Goal: Contribute content: Contribute content

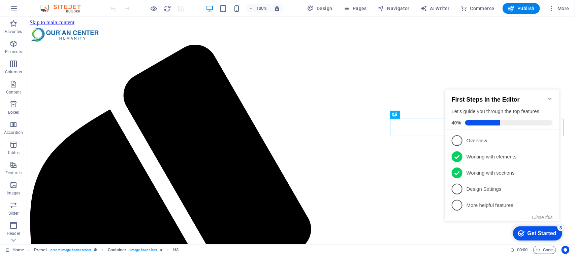
scroll to position [269, 0]
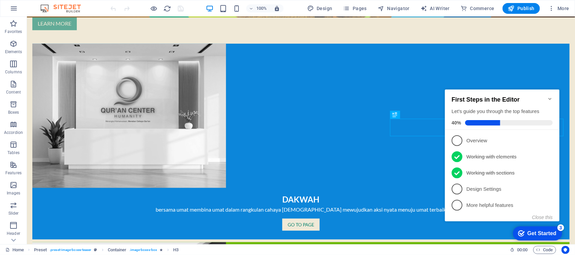
click at [551, 96] on icon "Minimize checklist" at bounding box center [549, 98] width 5 height 5
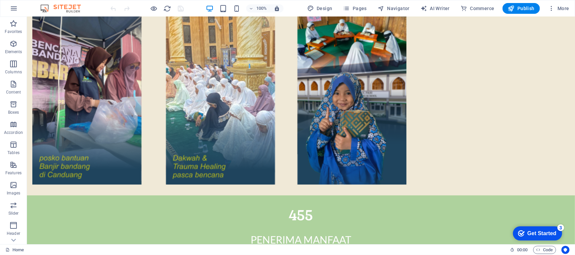
scroll to position [1306, 0]
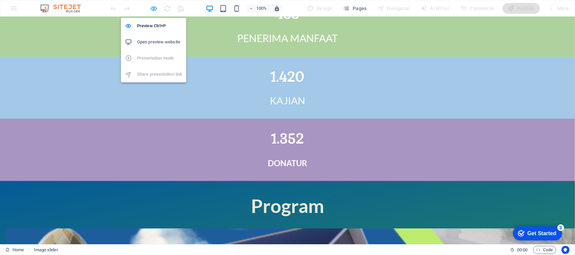
scroll to position [1333, 0]
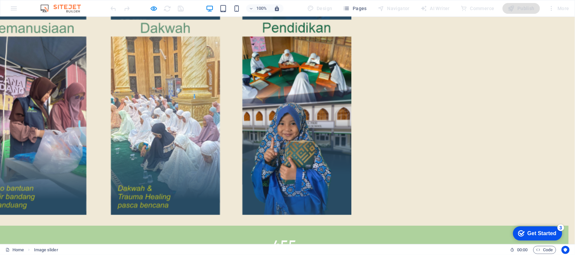
scroll to position [1325, 0]
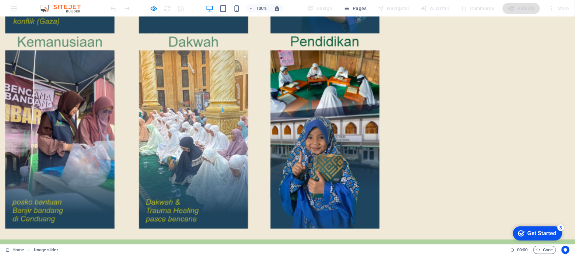
scroll to position [1253, 0]
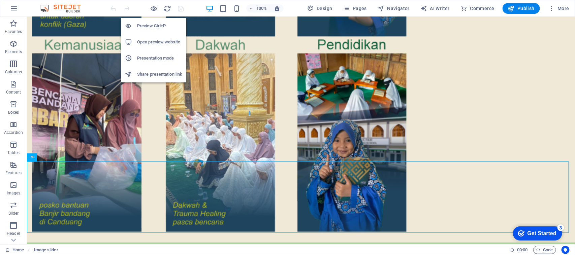
scroll to position [1233, 0]
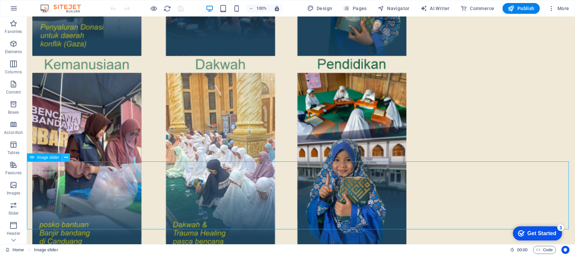
click at [65, 158] on icon at bounding box center [66, 157] width 4 height 7
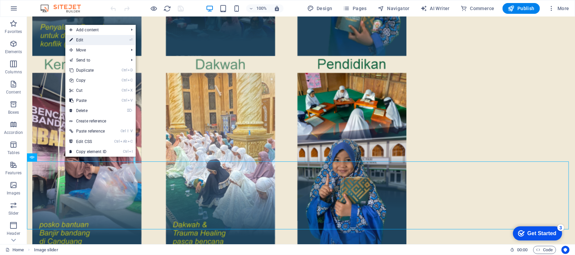
click at [90, 41] on link "⏎ Edit" at bounding box center [87, 40] width 45 height 10
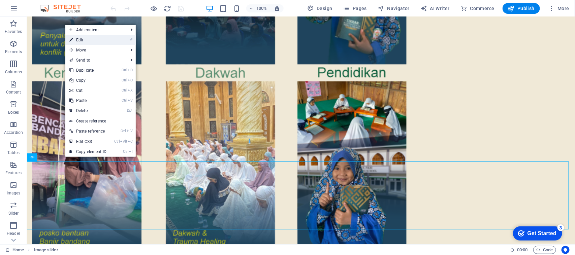
select select "ms"
select select "s"
select select "progressive"
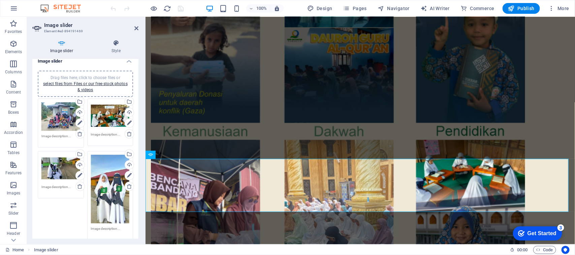
scroll to position [42, 0]
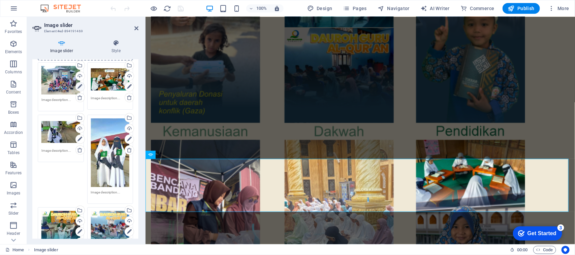
click at [78, 85] on icon at bounding box center [79, 87] width 5 height 8
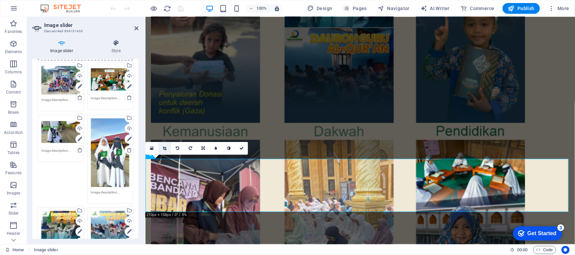
click at [164, 146] on icon at bounding box center [165, 148] width 4 height 4
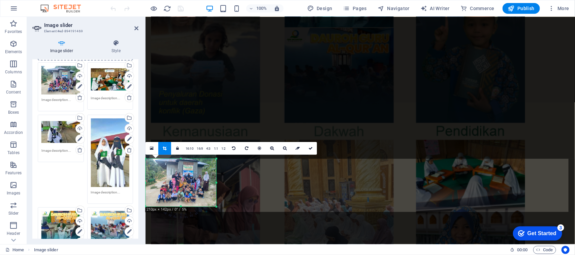
drag, startPoint x: 180, startPoint y: 159, endPoint x: 180, endPoint y: 164, distance: 5.0
click at [180, 164] on div "180 170 160 150 140 130 120 110 100 90 80 70 60 50 40 30 20 10 0 -10 -20 -30 -4…" at bounding box center [180, 183] width 71 height 48
drag, startPoint x: 181, startPoint y: 207, endPoint x: 181, endPoint y: 200, distance: 7.1
click at [181, 200] on div at bounding box center [180, 200] width 71 height 2
click at [181, 158] on div at bounding box center [180, 159] width 71 height 2
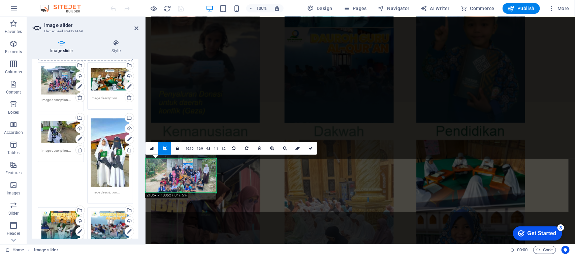
drag, startPoint x: 181, startPoint y: 158, endPoint x: 181, endPoint y: 166, distance: 7.4
click at [181, 166] on div "180 170 160 150 140 130 120 110 100 90 80 70 60 50 40 30 20 10 0 -10 -20 -30 -4…" at bounding box center [180, 176] width 71 height 34
drag, startPoint x: 309, startPoint y: 146, endPoint x: 167, endPoint y: 200, distance: 151.9
click at [309, 146] on icon at bounding box center [310, 148] width 4 height 4
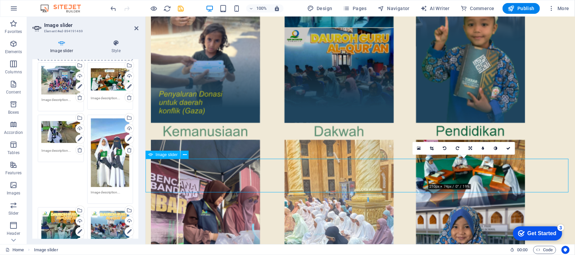
drag, startPoint x: 474, startPoint y: 174, endPoint x: 432, endPoint y: 177, distance: 42.9
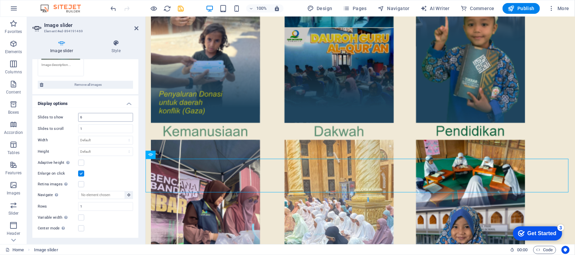
scroll to position [295, 0]
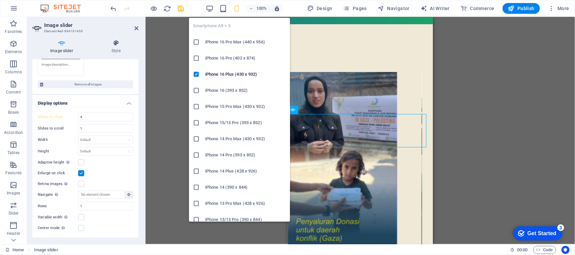
scroll to position [2692, 0]
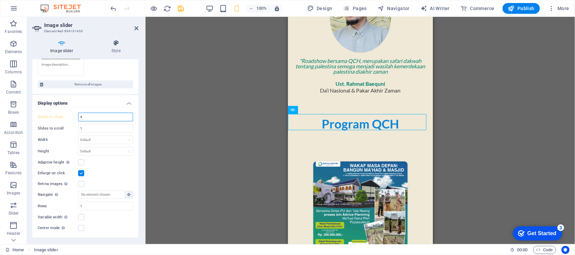
drag, startPoint x: 85, startPoint y: 114, endPoint x: 66, endPoint y: 113, distance: 18.5
click at [69, 114] on div "Slides to show 4" at bounding box center [85, 117] width 95 height 9
click at [93, 125] on input "1" at bounding box center [105, 129] width 54 height 8
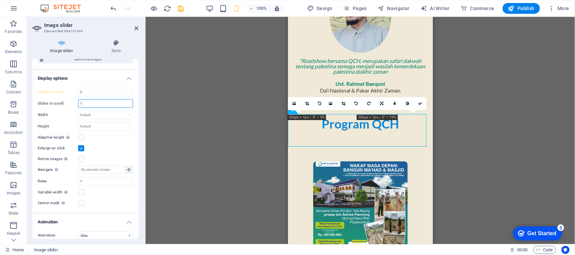
scroll to position [351, 0]
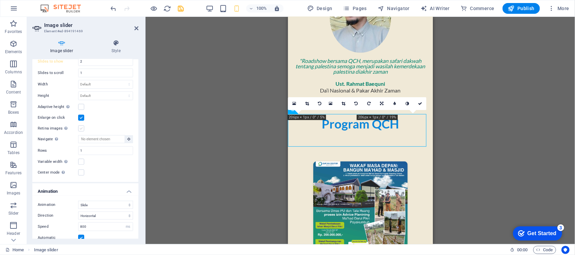
click at [80, 126] on label at bounding box center [81, 129] width 6 height 6
click at [0, 0] on input "Retina images Automatically load retina image and smartphone optimized sizes." at bounding box center [0, 0] width 0 height 0
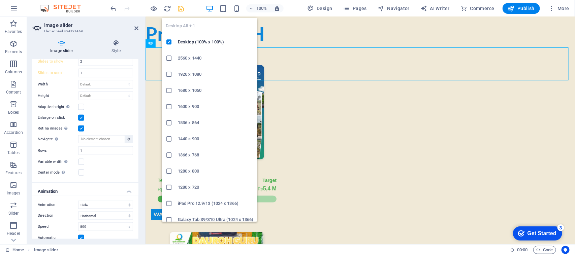
scroll to position [1298, 0]
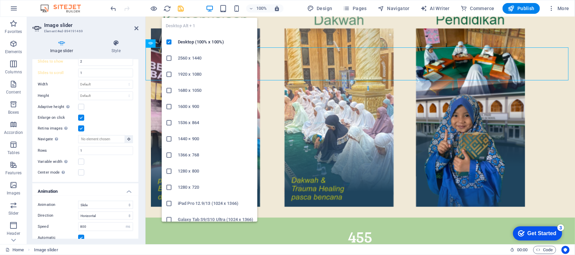
type input "6"
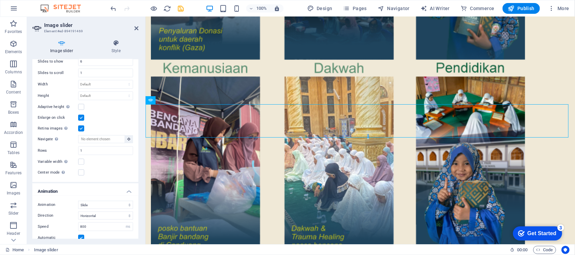
scroll to position [1238, 0]
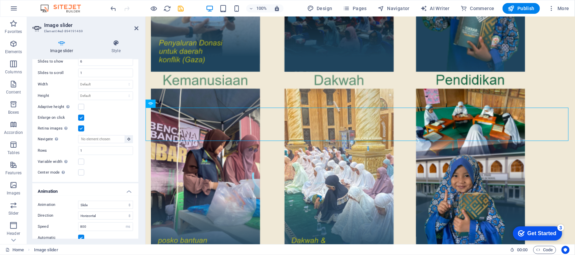
click at [82, 126] on label at bounding box center [81, 129] width 6 height 6
click at [0, 0] on input "Retina images Automatically load retina image and smartphone optimized sizes." at bounding box center [0, 0] width 0 height 0
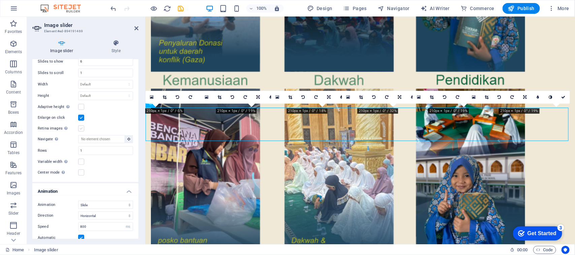
click at [82, 126] on label at bounding box center [81, 129] width 6 height 6
click at [0, 0] on input "Retina images Automatically load retina image and smartphone optimized sizes." at bounding box center [0, 0] width 0 height 0
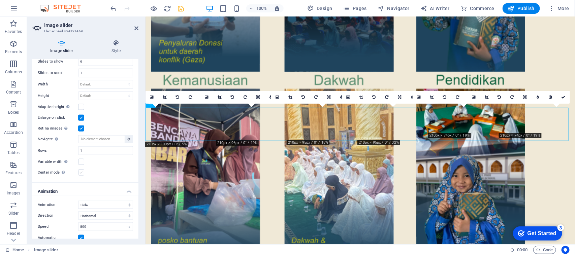
click at [81, 170] on label at bounding box center [81, 173] width 6 height 6
click at [0, 0] on input "Center mode Enables centered view with partial previous/next slide. Use with od…" at bounding box center [0, 0] width 0 height 0
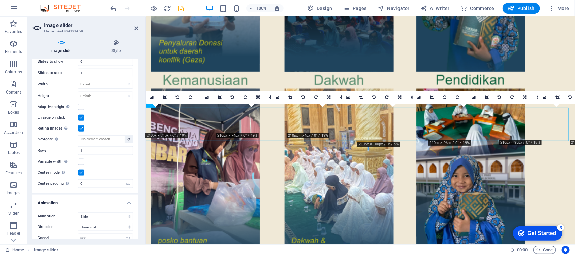
click at [82, 170] on label at bounding box center [81, 173] width 6 height 6
click at [0, 0] on input "Center mode Enables centered view with partial previous/next slide. Use with od…" at bounding box center [0, 0] width 0 height 0
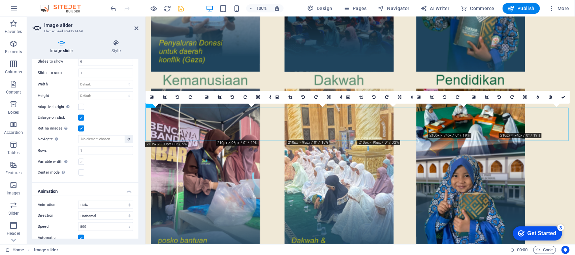
click at [81, 159] on label at bounding box center [81, 162] width 6 height 6
click at [0, 0] on input "Variable width Automatically adjust the width of the visible slide." at bounding box center [0, 0] width 0 height 0
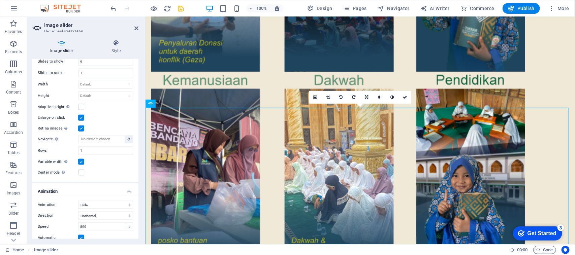
click at [81, 159] on label at bounding box center [81, 162] width 6 height 6
click at [0, 0] on input "Variable width Automatically adjust the width of the visible slide." at bounding box center [0, 0] width 0 height 0
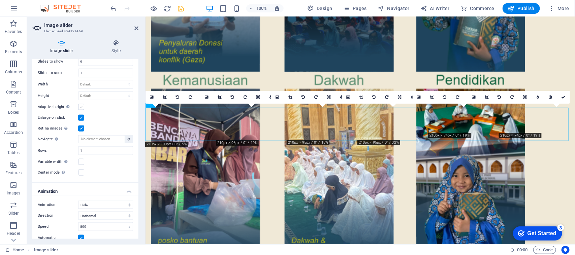
click at [79, 104] on label at bounding box center [81, 107] width 6 height 6
click at [0, 0] on input "Adaptive height Automatically adjust the height for single slide horizontal sli…" at bounding box center [0, 0] width 0 height 0
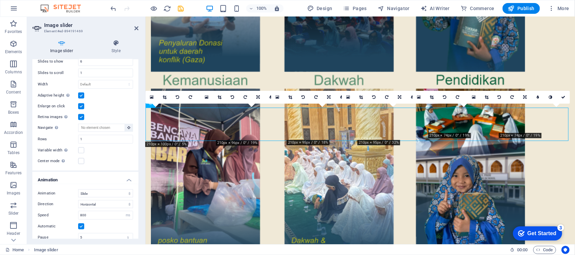
click at [79, 93] on label at bounding box center [81, 96] width 6 height 6
click at [0, 0] on input "Adaptive height Automatically adjust the height for single slide horizontal sli…" at bounding box center [0, 0] width 0 height 0
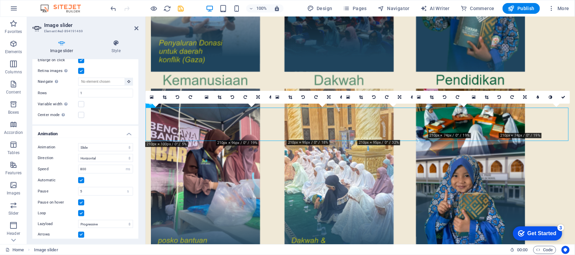
scroll to position [421, 0]
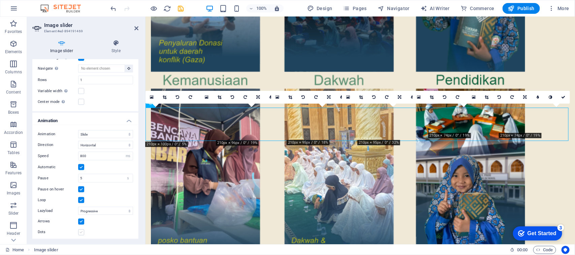
click at [83, 230] on label at bounding box center [81, 233] width 6 height 6
click at [0, 0] on input "Dots" at bounding box center [0, 0] width 0 height 0
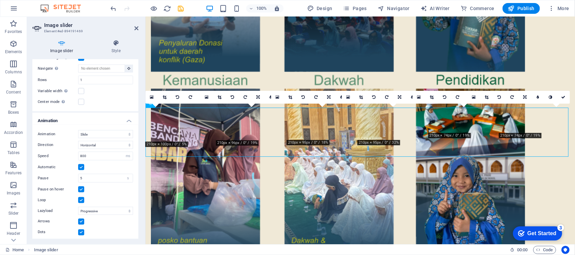
click at [81, 219] on label at bounding box center [81, 222] width 6 height 6
click at [0, 0] on input "Arrows" at bounding box center [0, 0] width 0 height 0
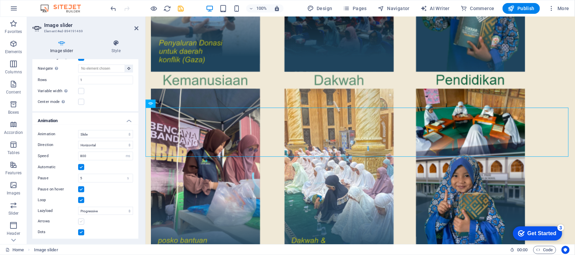
click at [80, 219] on label at bounding box center [81, 222] width 6 height 6
click at [0, 0] on input "Arrows" at bounding box center [0, 0] width 0 height 0
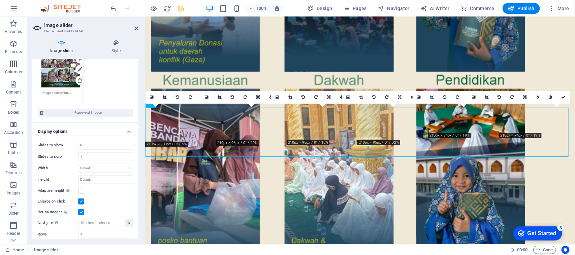
scroll to position [261, 0]
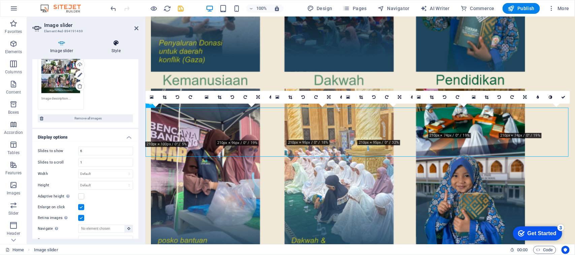
click at [119, 46] on icon at bounding box center [116, 43] width 45 height 7
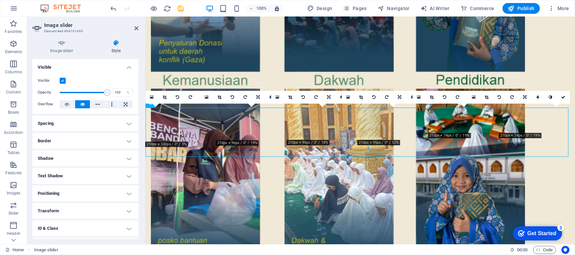
click at [127, 66] on h4 "Visible" at bounding box center [85, 65] width 106 height 12
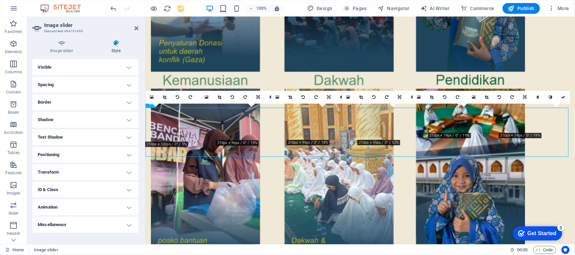
click at [130, 153] on h4 "Positioning" at bounding box center [85, 155] width 106 height 16
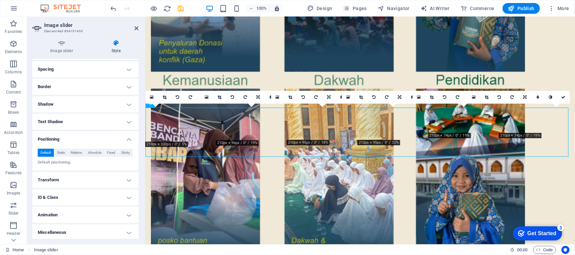
scroll to position [17, 0]
click at [64, 150] on span "Static" at bounding box center [61, 151] width 8 height 8
click at [79, 152] on span "Relative" at bounding box center [76, 151] width 11 height 8
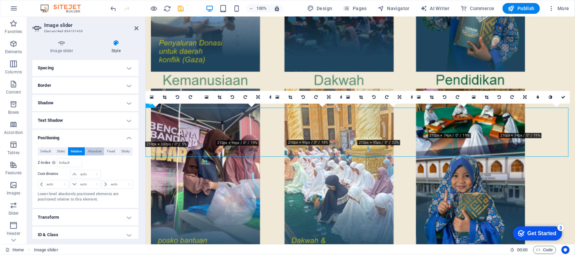
click at [98, 151] on span "Absolute" at bounding box center [94, 151] width 13 height 8
click at [113, 150] on span "Fixed" at bounding box center [111, 151] width 8 height 8
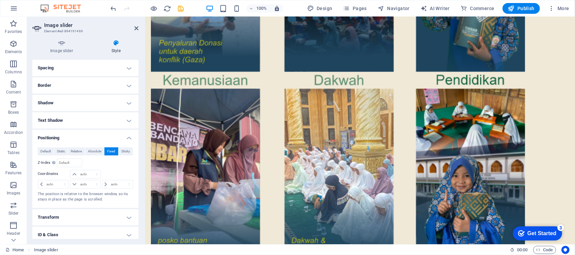
scroll to position [1265, 0]
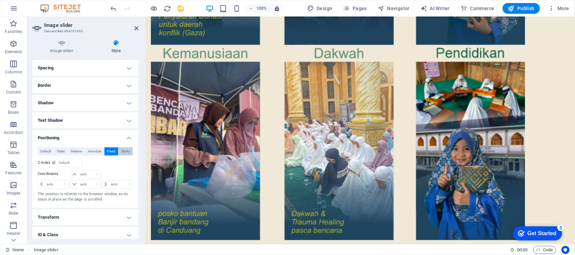
click at [127, 151] on span "Sticky" at bounding box center [125, 151] width 9 height 8
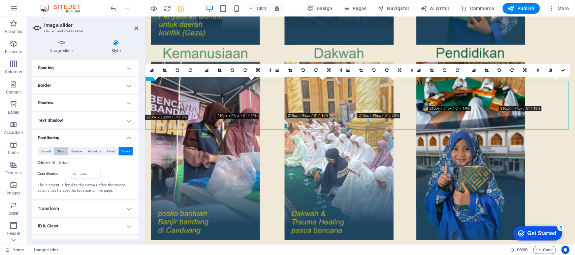
click at [60, 150] on span "Static" at bounding box center [61, 151] width 8 height 8
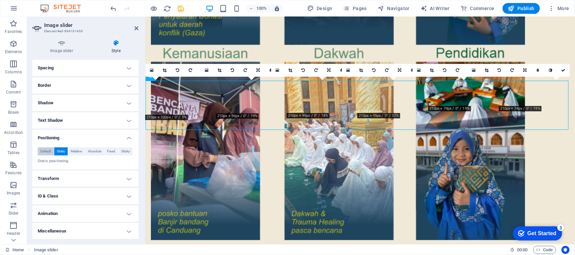
click at [43, 149] on span "Default" at bounding box center [45, 151] width 10 height 8
click at [129, 137] on h4 "Positioning" at bounding box center [85, 136] width 106 height 12
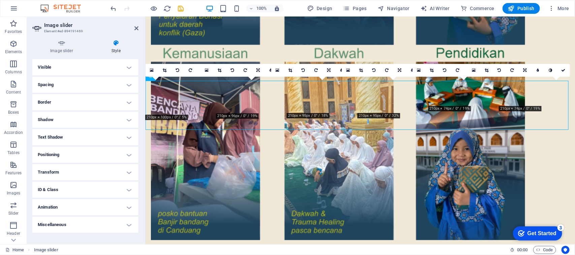
scroll to position [0, 0]
click at [130, 174] on h4 "Transform" at bounding box center [85, 172] width 106 height 16
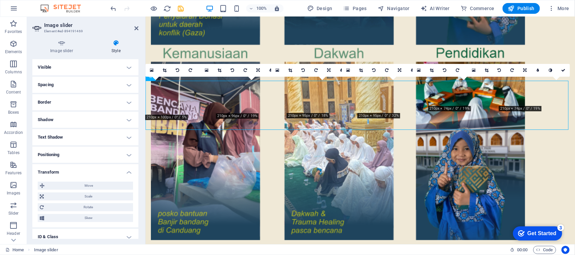
click at [130, 174] on h4 "Transform" at bounding box center [85, 170] width 106 height 12
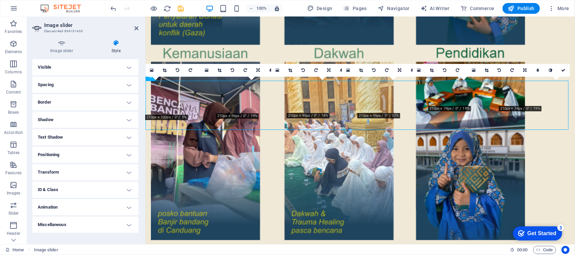
click at [130, 174] on h4 "Transform" at bounding box center [85, 172] width 106 height 16
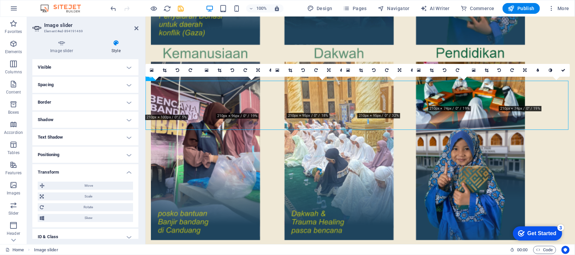
click at [130, 174] on h4 "Transform" at bounding box center [85, 170] width 106 height 12
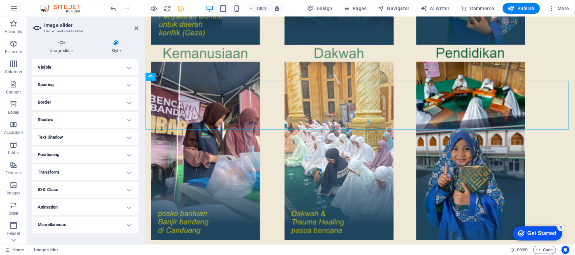
click at [129, 84] on h4 "Spacing" at bounding box center [85, 85] width 106 height 16
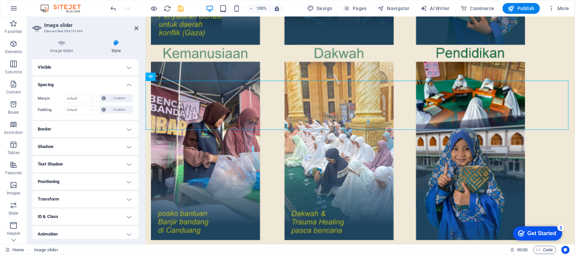
click at [128, 66] on h4 "Visible" at bounding box center [85, 67] width 106 height 16
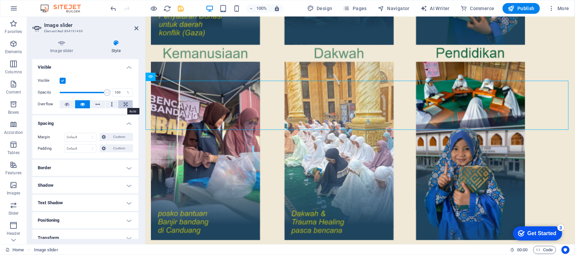
click at [124, 105] on icon at bounding box center [126, 104] width 4 height 8
click at [80, 103] on icon at bounding box center [82, 104] width 5 height 8
click at [129, 65] on h4 "Visible" at bounding box center [85, 65] width 106 height 12
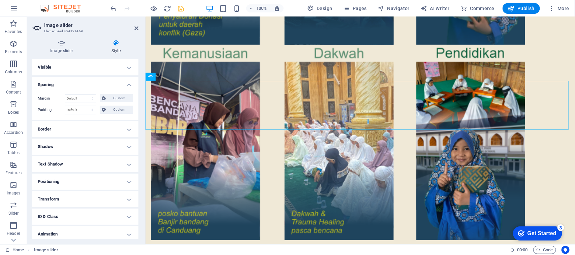
click at [129, 84] on h4 "Spacing" at bounding box center [85, 83] width 106 height 12
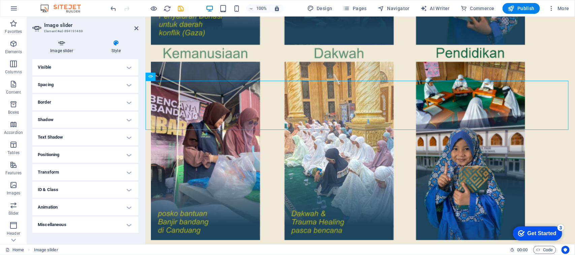
click at [63, 48] on h4 "Image slider" at bounding box center [62, 47] width 61 height 14
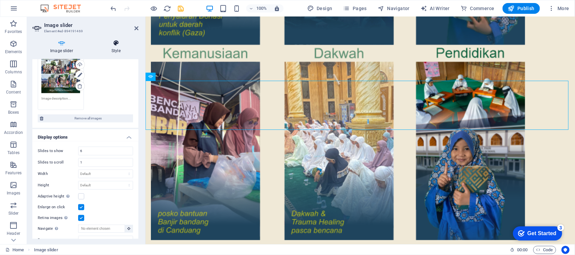
click at [118, 43] on icon at bounding box center [116, 43] width 45 height 7
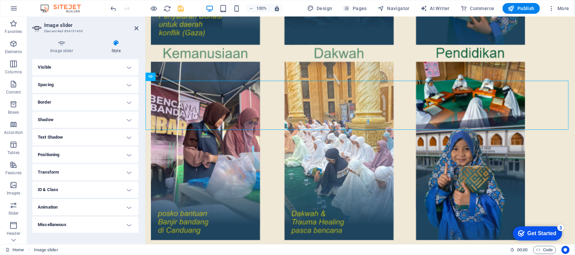
click at [129, 100] on h4 "Border" at bounding box center [85, 102] width 106 height 16
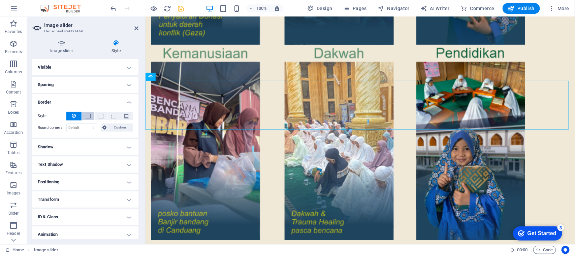
click at [84, 118] on button at bounding box center [88, 116] width 12 height 8
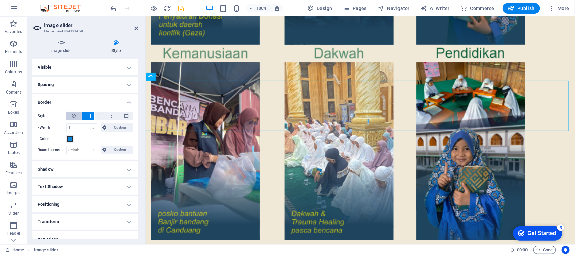
click at [74, 114] on icon at bounding box center [74, 116] width 4 height 8
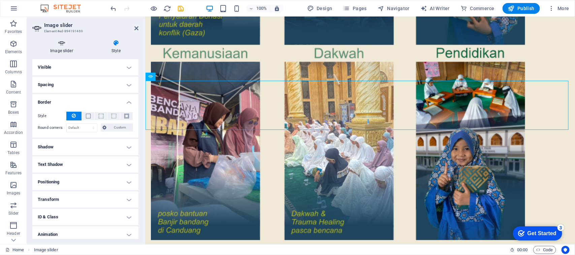
click at [61, 46] on h4 "Image slider" at bounding box center [62, 47] width 61 height 14
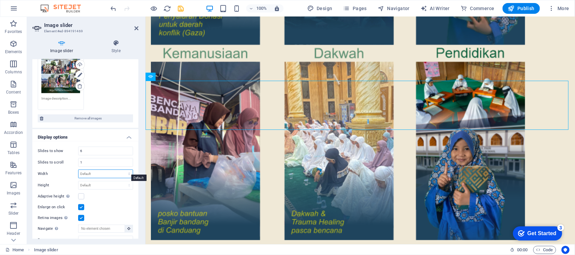
click at [126, 170] on select "Default px % rem em vw vh" at bounding box center [105, 174] width 54 height 8
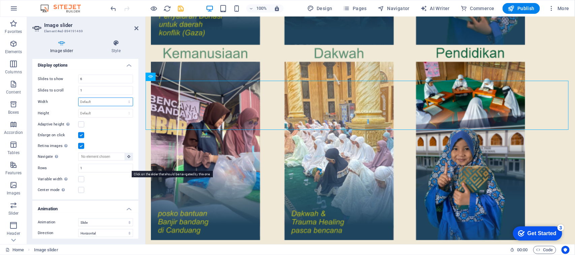
scroll to position [337, 0]
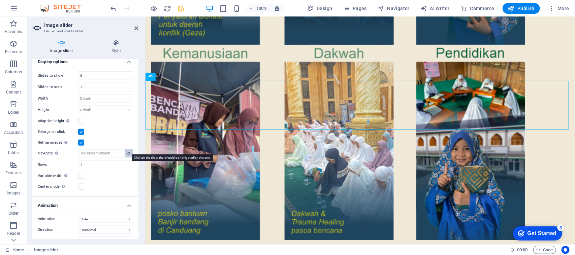
click at [129, 152] on button at bounding box center [129, 153] width 8 height 8
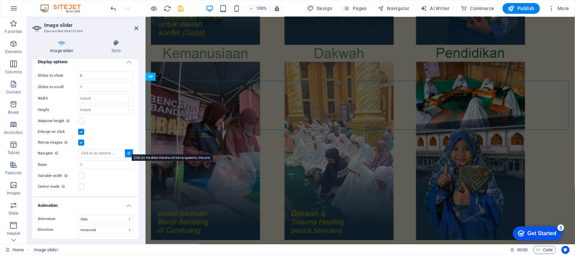
click at [129, 152] on button at bounding box center [129, 153] width 8 height 8
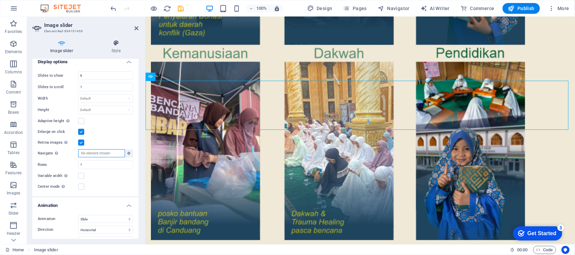
click at [110, 151] on input "Navigate Select another slider to be navigated by this one" at bounding box center [101, 153] width 47 height 8
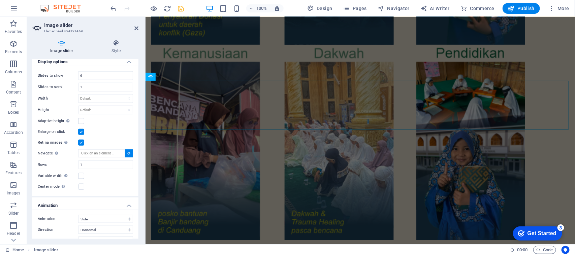
click at [103, 176] on div "Variable width Automatically adjust the width of the visible slide." at bounding box center [85, 176] width 95 height 8
click at [81, 174] on label at bounding box center [81, 176] width 6 height 6
click at [0, 0] on input "Variable width Automatically adjust the width of the visible slide." at bounding box center [0, 0] width 0 height 0
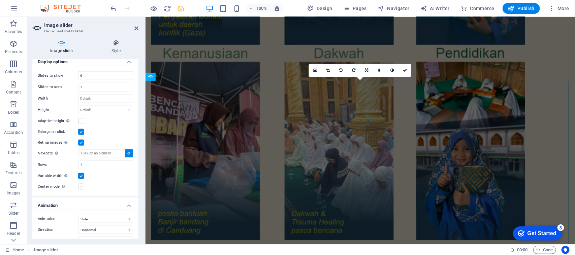
click at [81, 184] on label at bounding box center [81, 187] width 6 height 6
click at [0, 0] on input "Center mode Enables centered view with partial previous/next slide. Use with od…" at bounding box center [0, 0] width 0 height 0
drag, startPoint x: 82, startPoint y: 173, endPoint x: 100, endPoint y: 175, distance: 18.3
click at [82, 173] on label at bounding box center [81, 176] width 6 height 6
click at [0, 0] on input "Variable width Automatically adjust the width of the visible slide." at bounding box center [0, 0] width 0 height 0
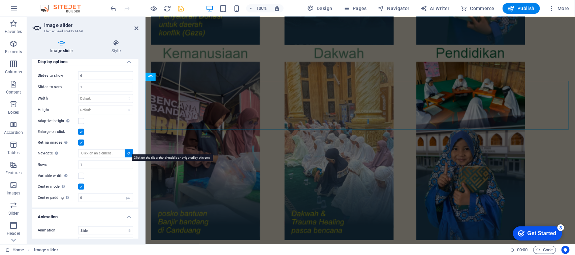
click at [131, 153] on button at bounding box center [129, 153] width 8 height 8
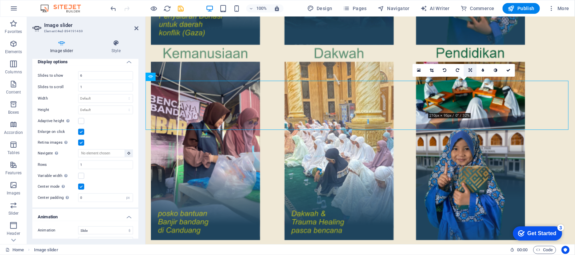
click at [470, 70] on icon at bounding box center [469, 70] width 3 height 4
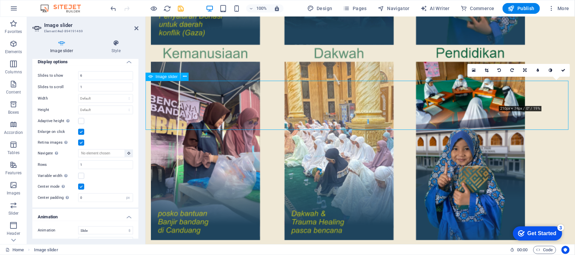
click at [525, 69] on icon at bounding box center [524, 70] width 3 height 4
click at [524, 82] on icon at bounding box center [525, 83] width 4 height 4
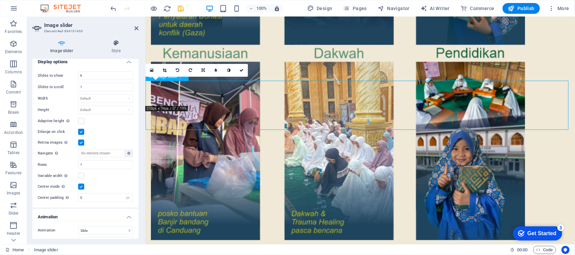
click at [204, 72] on link at bounding box center [203, 70] width 13 height 13
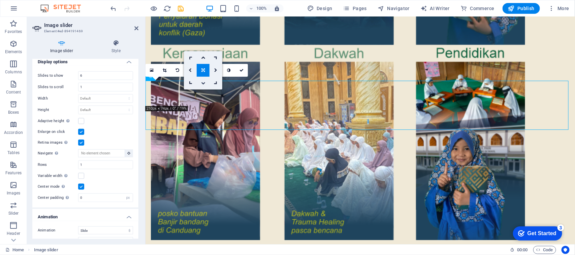
drag, startPoint x: 204, startPoint y: 83, endPoint x: 57, endPoint y: 42, distance: 153.2
click at [204, 83] on icon at bounding box center [203, 83] width 4 height 4
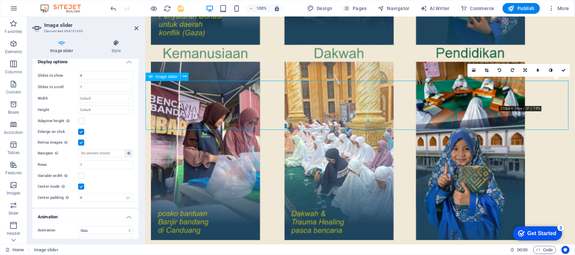
click at [527, 68] on link at bounding box center [524, 70] width 13 height 13
click at [526, 58] on icon at bounding box center [525, 58] width 4 height 4
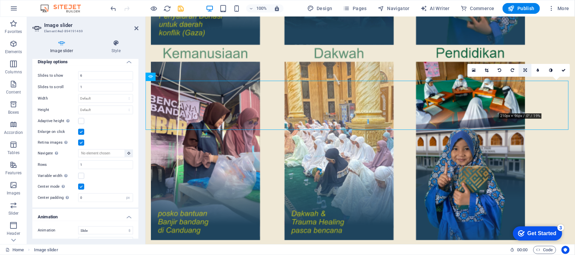
drag, startPoint x: 381, startPoint y: 81, endPoint x: 526, endPoint y: 69, distance: 145.6
click at [526, 69] on icon at bounding box center [524, 70] width 3 height 4
click at [511, 56] on icon at bounding box center [512, 58] width 6 height 6
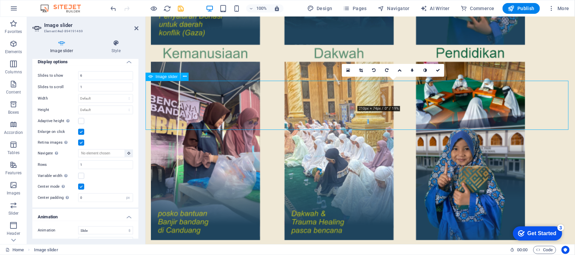
click at [400, 72] on link at bounding box center [399, 70] width 13 height 13
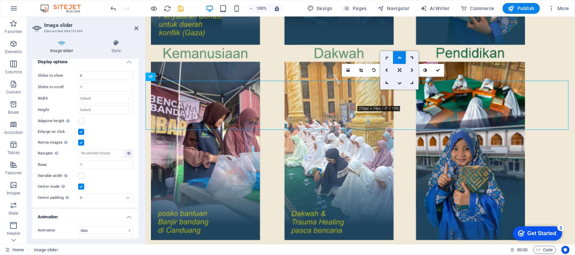
click at [384, 57] on icon at bounding box center [386, 58] width 6 height 6
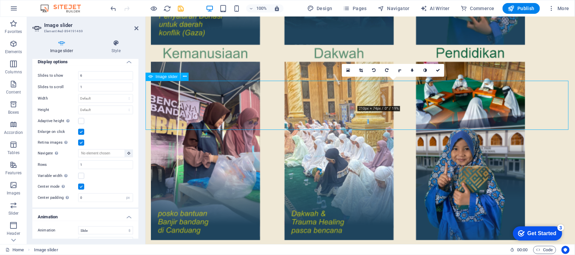
click at [401, 70] on link at bounding box center [399, 70] width 13 height 13
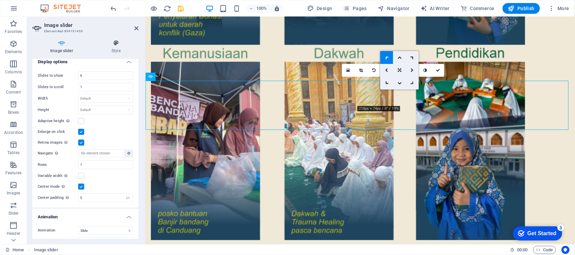
click at [413, 84] on icon at bounding box center [412, 83] width 6 height 6
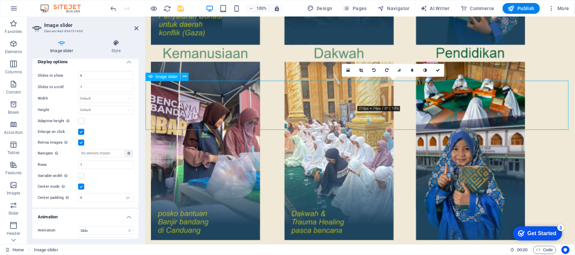
click at [398, 71] on icon at bounding box center [399, 70] width 6 height 6
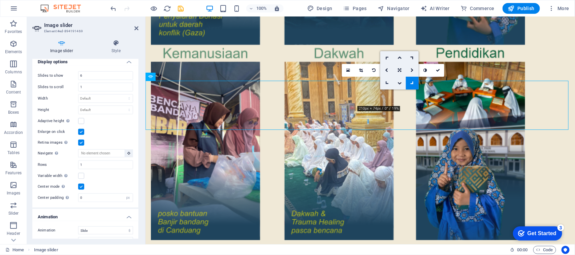
click at [387, 81] on icon at bounding box center [386, 83] width 6 height 6
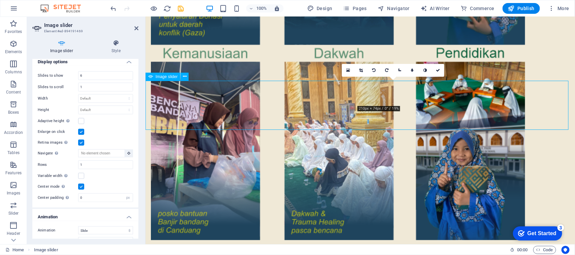
click at [401, 70] on icon at bounding box center [399, 70] width 6 height 6
drag, startPoint x: 413, startPoint y: 56, endPoint x: 267, endPoint y: 39, distance: 147.3
click at [413, 56] on link at bounding box center [412, 57] width 13 height 13
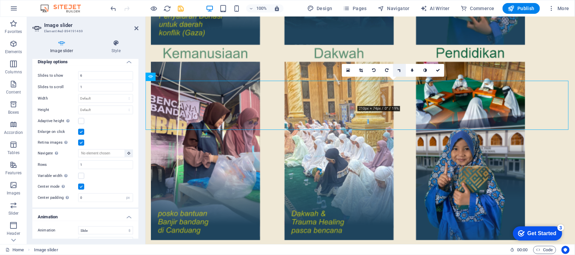
click at [400, 71] on icon at bounding box center [399, 70] width 6 height 6
click at [400, 52] on link at bounding box center [399, 57] width 13 height 13
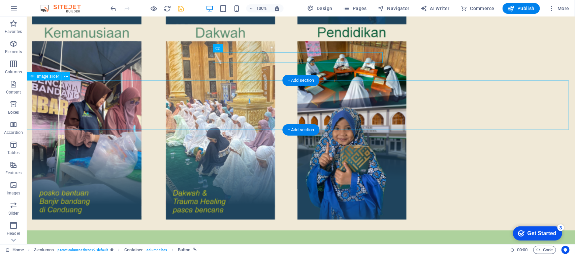
scroll to position [1315, 0]
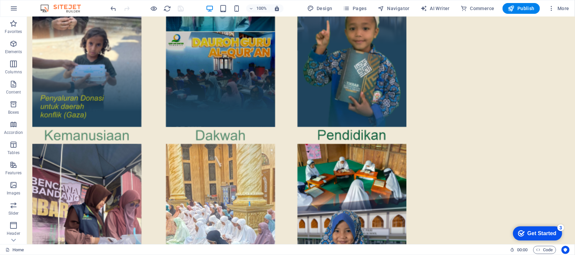
scroll to position [1143, 0]
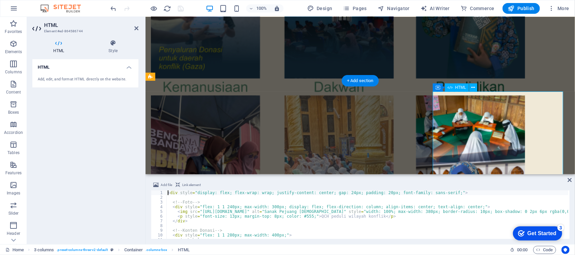
scroll to position [1011, 0]
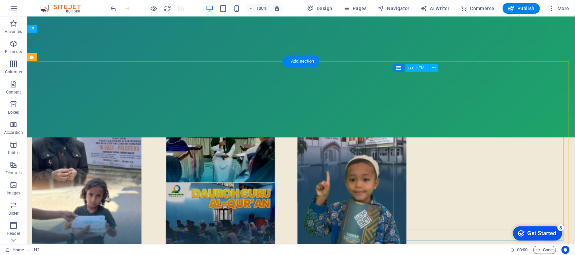
scroll to position [1143, 0]
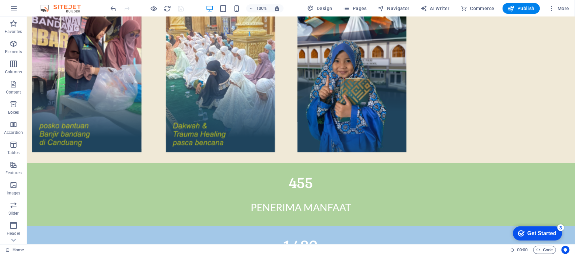
scroll to position [1345, 0]
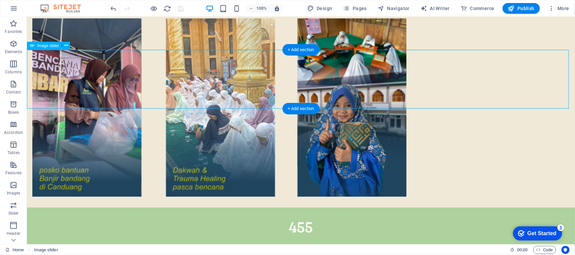
select select "px"
select select "ms"
select select "s"
select select "progressive"
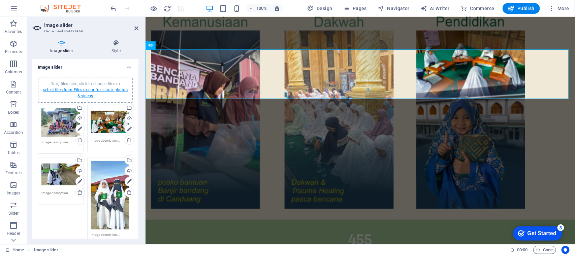
click at [107, 88] on link "select files from Files or our free stock photos & videos" at bounding box center [85, 93] width 84 height 11
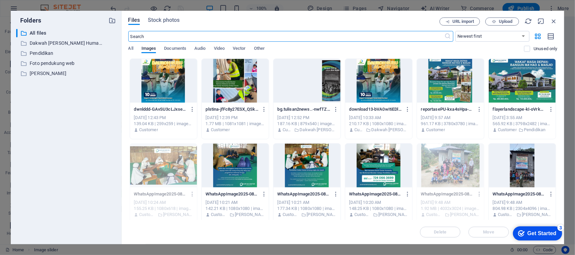
scroll to position [1203, 0]
type input "5"
click at [63, 106] on div "​ All files All files ​ Dakwah [PERSON_NAME] Humanity Dakwah [PERSON_NAME] Huma…" at bounding box center [66, 134] width 100 height 210
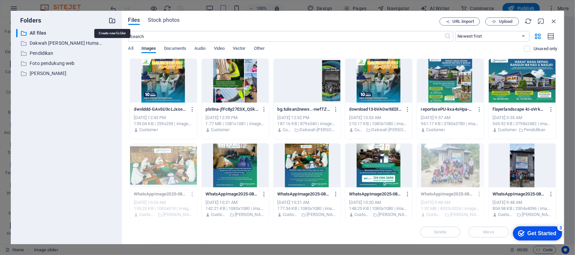
click at [114, 20] on icon "button" at bounding box center [112, 20] width 7 height 7
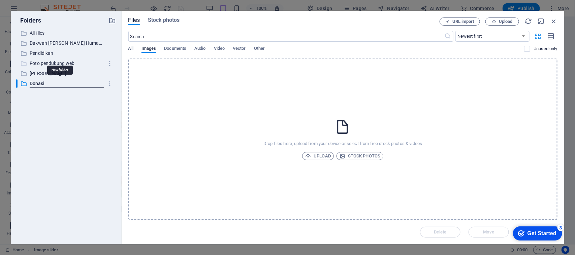
type input "Donasi"
click at [50, 83] on p "Donasi" at bounding box center [67, 84] width 74 height 8
click at [320, 157] on span "Upload" at bounding box center [318, 156] width 26 height 8
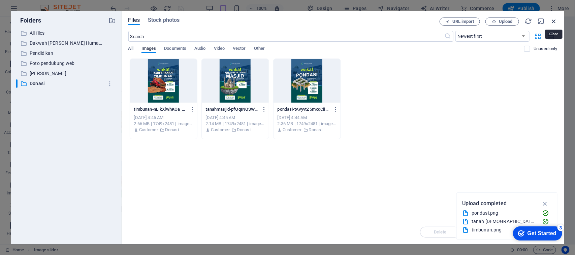
drag, startPoint x: 556, startPoint y: 21, endPoint x: 551, endPoint y: 19, distance: 5.8
click at [551, 19] on icon "button" at bounding box center [553, 21] width 7 height 7
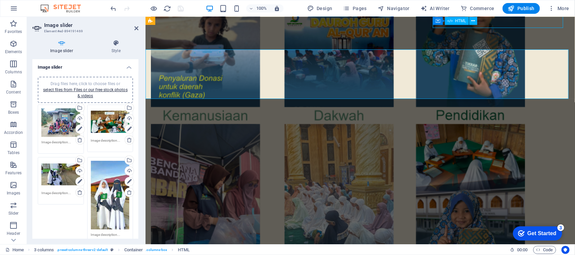
scroll to position [1345, 0]
